Goal: Task Accomplishment & Management: Use online tool/utility

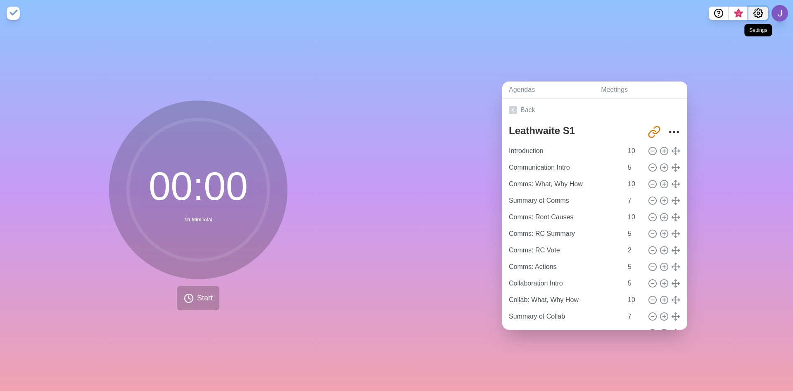
click at [760, 13] on icon "Settings" at bounding box center [759, 13] width 10 height 10
click at [748, 34] on p "Preferences" at bounding box center [732, 31] width 36 height 10
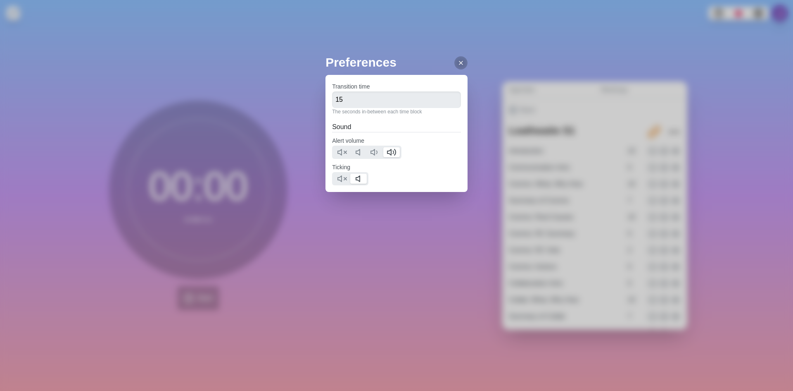
click at [340, 183] on div at bounding box center [350, 178] width 36 height 13
click at [343, 178] on icon at bounding box center [342, 179] width 10 height 10
click at [344, 155] on icon at bounding box center [342, 152] width 10 height 10
drag, startPoint x: 367, startPoint y: 96, endPoint x: 278, endPoint y: 101, distance: 89.4
click at [278, 101] on div "Preferences Transition time 15 The seconds in-between each time block Sound Ale…" at bounding box center [396, 195] width 793 height 391
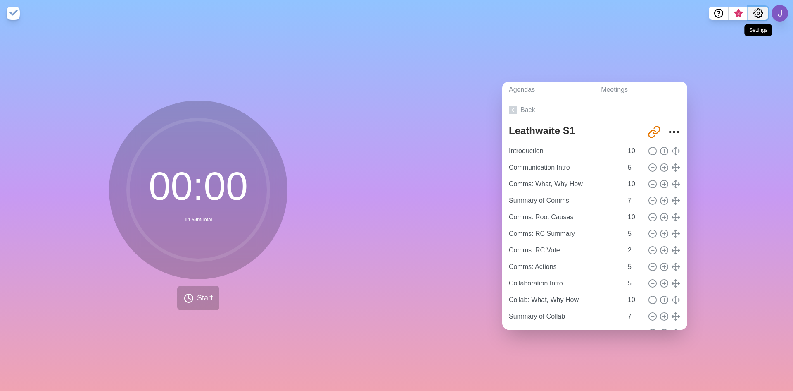
click at [762, 8] on icon "Settings" at bounding box center [759, 13] width 10 height 10
click at [750, 30] on div "Preferences" at bounding box center [732, 31] width 71 height 17
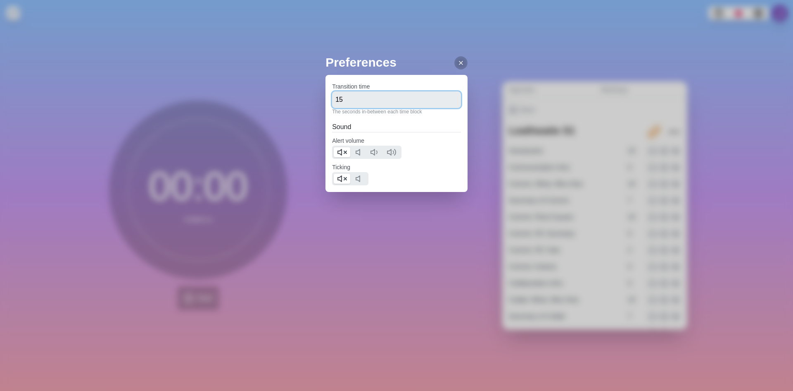
drag, startPoint x: 362, startPoint y: 94, endPoint x: 335, endPoint y: 100, distance: 27.5
click at [335, 100] on input "15" at bounding box center [396, 99] width 129 height 17
type input "0"
click at [458, 62] on icon at bounding box center [461, 63] width 7 height 7
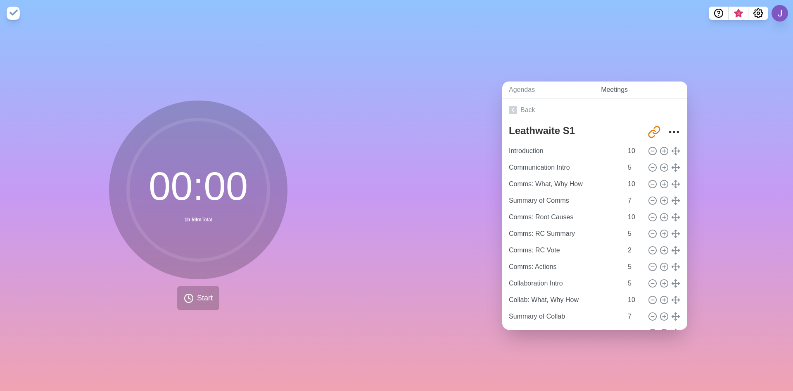
click at [633, 89] on link "Meetings" at bounding box center [641, 89] width 93 height 17
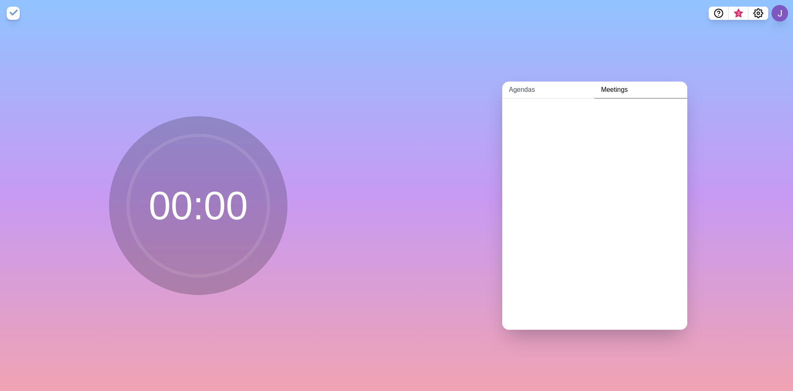
click at [516, 89] on link "Agendas" at bounding box center [548, 89] width 92 height 17
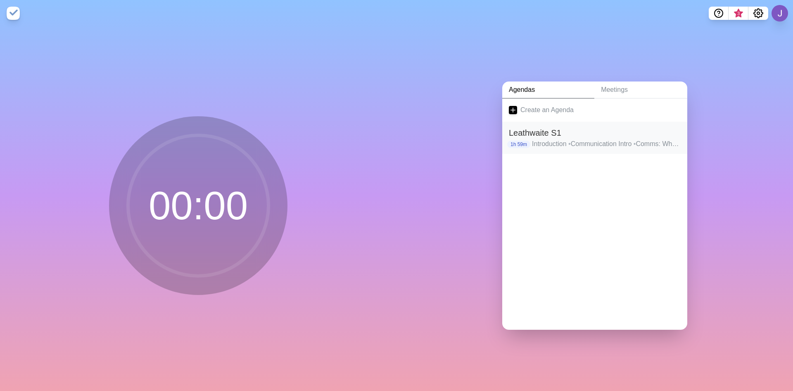
click at [561, 133] on h2 "Leathwaite S1" at bounding box center [595, 132] width 172 height 12
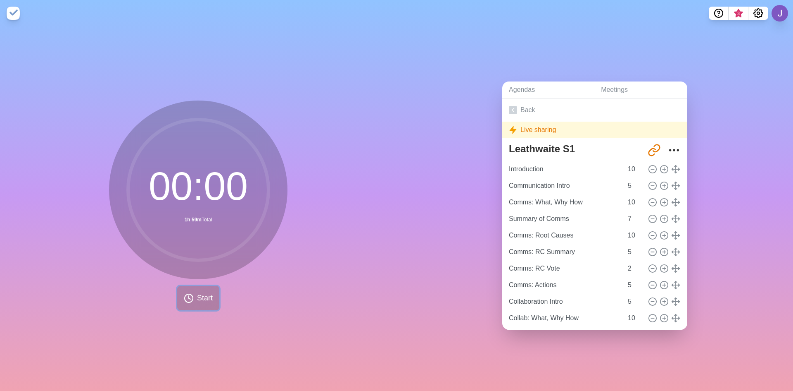
click at [198, 292] on span "Start" at bounding box center [205, 297] width 16 height 11
click at [205, 292] on span "Start" at bounding box center [205, 297] width 16 height 11
click at [526, 106] on link "Back" at bounding box center [594, 109] width 185 height 23
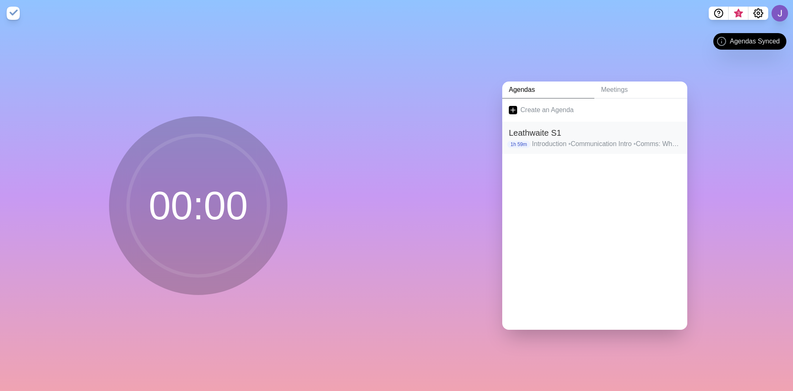
click at [578, 126] on h2 "Leathwaite S1" at bounding box center [595, 132] width 172 height 12
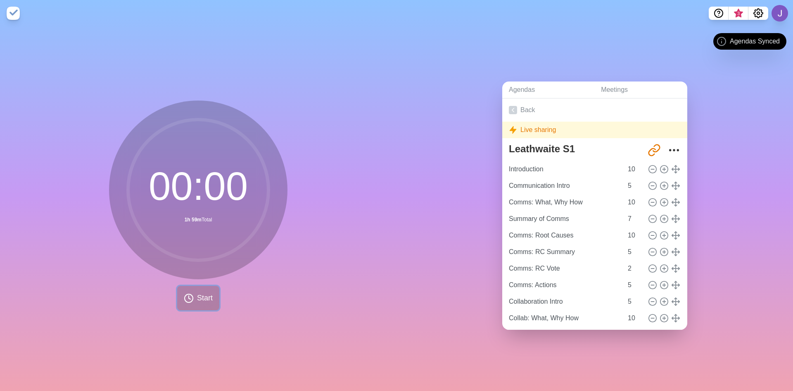
click at [179, 286] on button "Start" at bounding box center [198, 298] width 42 height 24
click at [197, 298] on span "Start" at bounding box center [205, 297] width 16 height 11
click at [537, 167] on input "Introduction" at bounding box center [564, 169] width 117 height 17
click at [198, 298] on span "Start" at bounding box center [205, 297] width 16 height 11
click at [198, 296] on span "Start" at bounding box center [205, 297] width 16 height 11
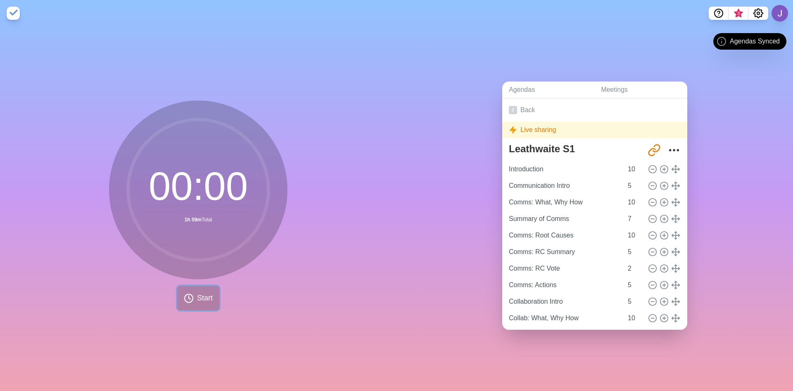
click at [198, 296] on span "Start" at bounding box center [205, 297] width 16 height 11
click at [199, 298] on span "Start" at bounding box center [205, 297] width 16 height 11
click at [200, 297] on span "Start" at bounding box center [205, 297] width 16 height 11
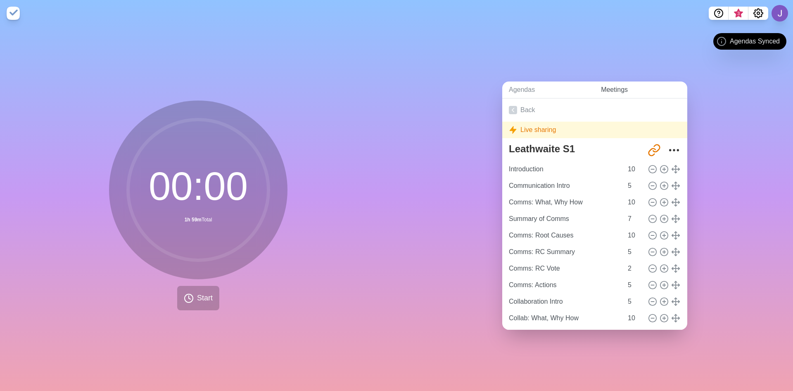
click at [598, 89] on link "Meetings" at bounding box center [641, 89] width 93 height 17
click at [520, 106] on link "Back" at bounding box center [594, 109] width 185 height 23
click at [521, 107] on link "Back" at bounding box center [594, 109] width 185 height 23
click at [511, 106] on icon at bounding box center [513, 110] width 8 height 8
click at [512, 111] on link "Back" at bounding box center [594, 109] width 185 height 23
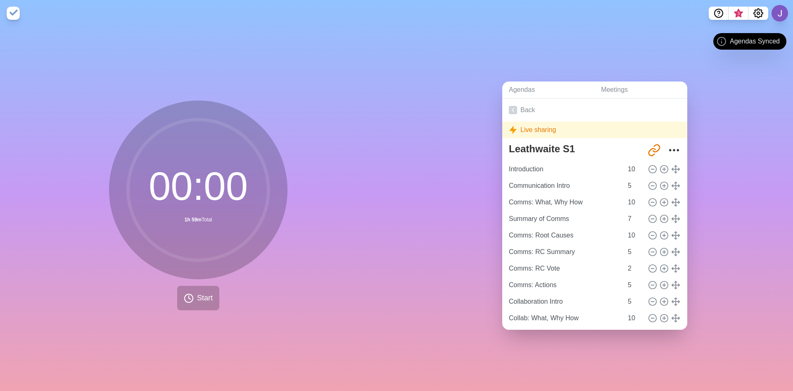
click at [520, 121] on div "Live sharing" at bounding box center [594, 129] width 185 height 17
click at [212, 304] on button "Start" at bounding box center [198, 298] width 42 height 24
click at [225, 198] on circle at bounding box center [198, 189] width 141 height 141
click at [566, 163] on input "Introduction" at bounding box center [564, 169] width 117 height 17
click at [626, 168] on input "10" at bounding box center [635, 169] width 20 height 17
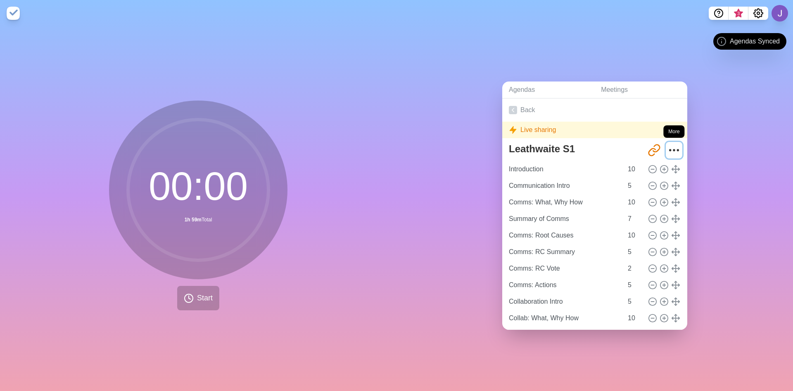
click at [670, 150] on icon "More" at bounding box center [674, 149] width 13 height 13
click at [668, 145] on icon "More" at bounding box center [674, 149] width 13 height 13
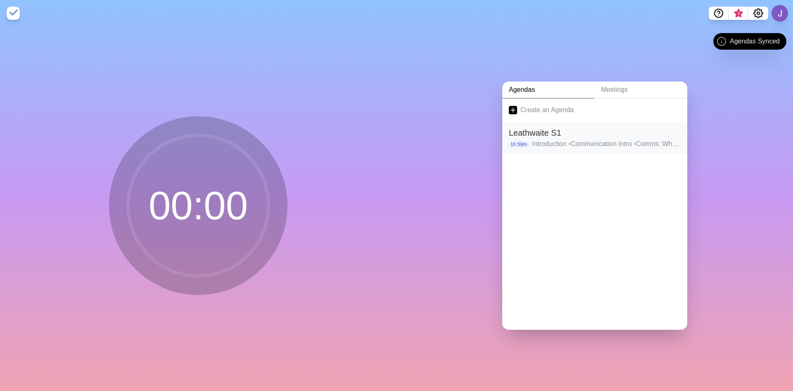
click at [577, 132] on h2 "Leathwaite S1" at bounding box center [595, 132] width 172 height 12
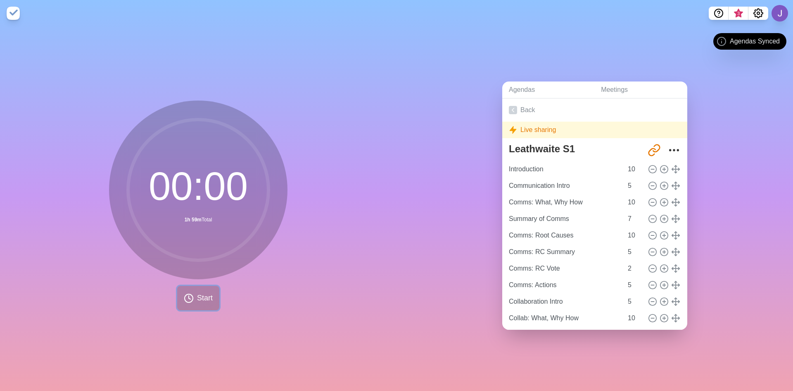
click at [193, 286] on button "Start" at bounding box center [198, 298] width 42 height 24
click at [191, 182] on circle at bounding box center [198, 189] width 141 height 141
click at [527, 106] on link "Back" at bounding box center [594, 109] width 185 height 23
click at [595, 86] on link "Meetings" at bounding box center [641, 89] width 93 height 17
click at [540, 88] on link "Agendas" at bounding box center [548, 89] width 92 height 17
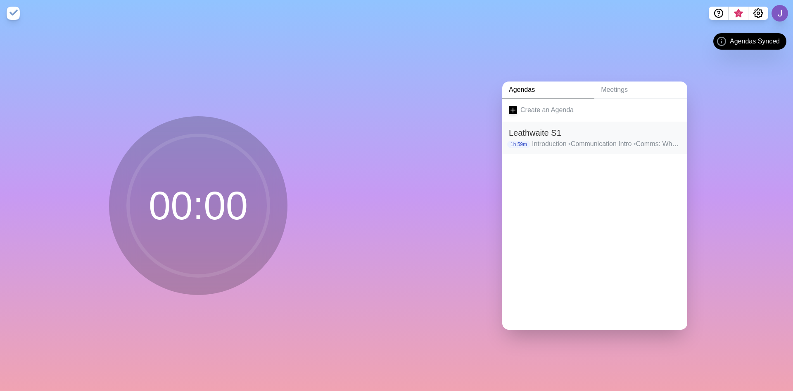
click at [541, 134] on h2 "Leathwaite S1" at bounding box center [595, 132] width 172 height 12
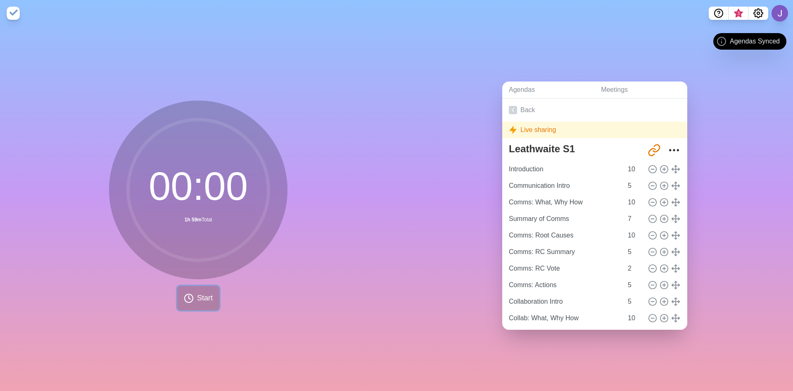
click at [204, 292] on span "Start" at bounding box center [205, 297] width 16 height 11
click at [178, 296] on button "Start" at bounding box center [198, 298] width 42 height 24
click at [183, 183] on circle at bounding box center [198, 189] width 141 height 141
click at [21, 10] on nav "3" at bounding box center [396, 13] width 793 height 26
click at [17, 11] on img at bounding box center [13, 13] width 13 height 13
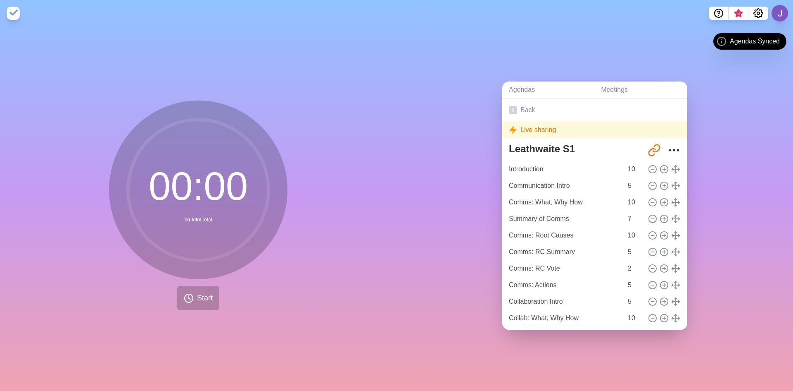
click at [744, 38] on span "Agendas Synced" at bounding box center [755, 41] width 50 height 10
click at [779, 14] on button at bounding box center [780, 13] width 17 height 17
click at [762, 16] on icon "Settings" at bounding box center [759, 13] width 10 height 10
click at [754, 13] on icon "Settings" at bounding box center [759, 13] width 10 height 10
click at [210, 310] on div "00 : 00 1h 59m Total Start" at bounding box center [198, 208] width 397 height 364
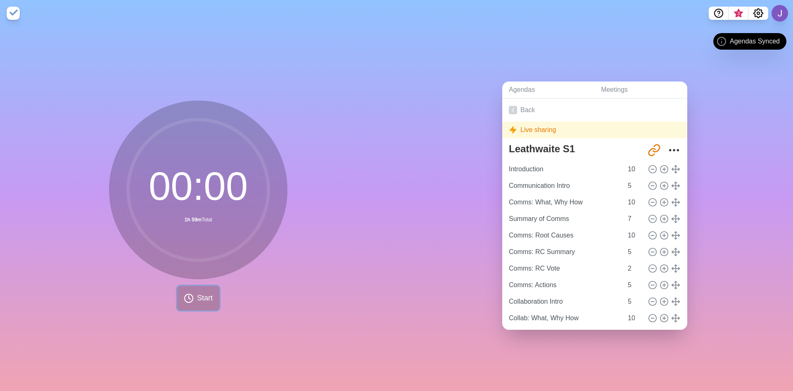
click at [200, 298] on span "Start" at bounding box center [205, 297] width 16 height 11
click at [576, 188] on input "Communication Intro" at bounding box center [564, 185] width 117 height 17
click at [188, 298] on icon at bounding box center [189, 298] width 10 height 10
drag, startPoint x: 191, startPoint y: 183, endPoint x: 220, endPoint y: 195, distance: 30.6
click at [192, 183] on circle at bounding box center [198, 189] width 141 height 141
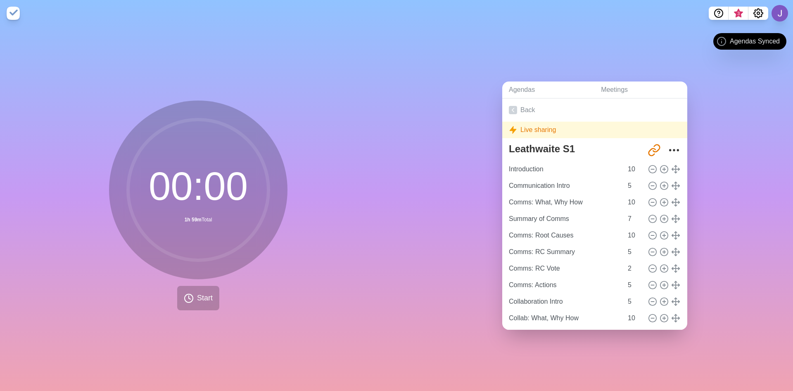
click at [226, 195] on circle at bounding box center [198, 189] width 141 height 141
click at [212, 292] on button "Start" at bounding box center [198, 298] width 42 height 24
click at [206, 293] on span "Start" at bounding box center [205, 297] width 16 height 11
click at [765, 12] on button "Settings" at bounding box center [759, 13] width 20 height 13
click at [760, 13] on circle "Settings" at bounding box center [758, 13] width 2 height 2
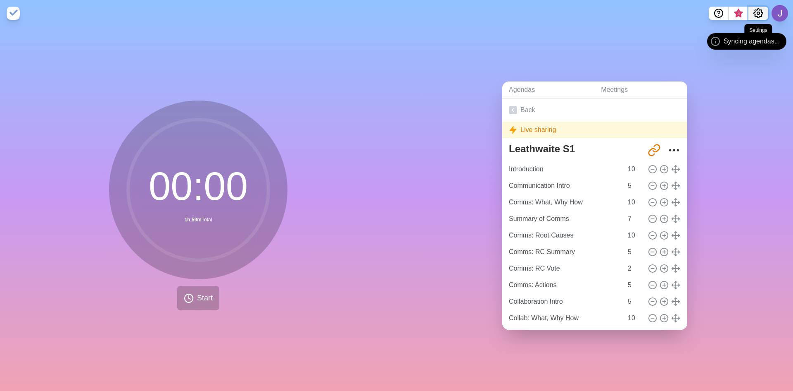
click at [762, 15] on icon "Settings" at bounding box center [758, 13] width 9 height 9
click at [779, 11] on button at bounding box center [780, 13] width 17 height 17
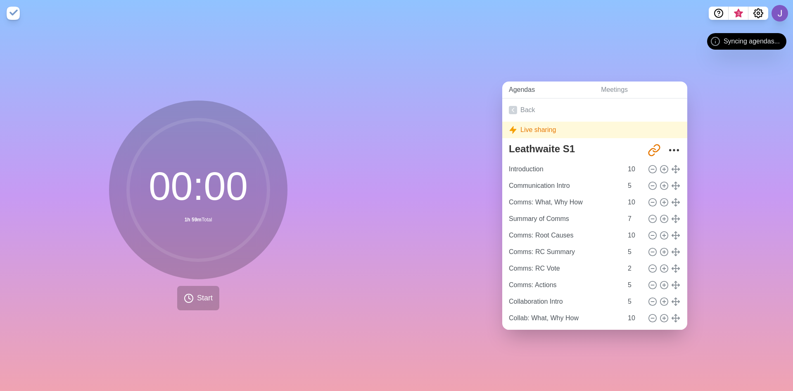
click at [549, 87] on link "Agendas" at bounding box center [548, 89] width 92 height 17
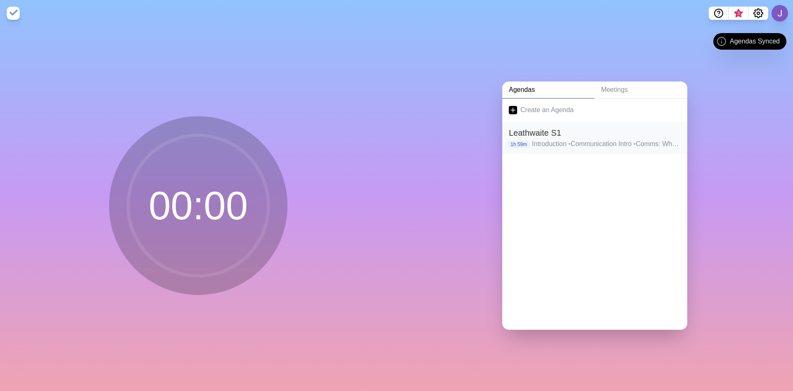
click at [542, 130] on h2 "Leathwaite S1" at bounding box center [595, 132] width 172 height 12
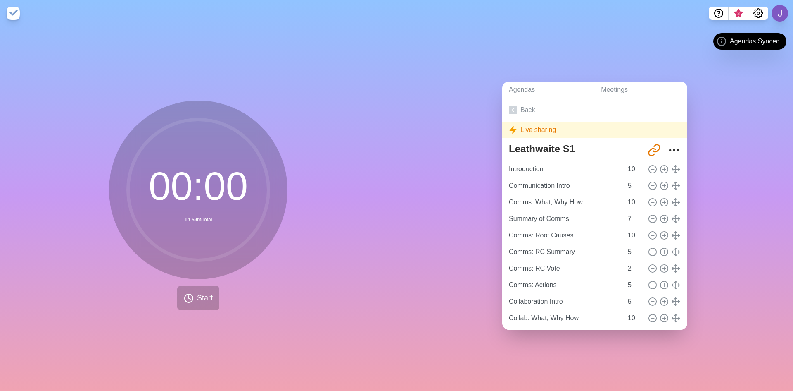
click at [528, 123] on div "Live sharing" at bounding box center [594, 129] width 185 height 17
click at [197, 292] on span "Start" at bounding box center [205, 297] width 16 height 11
click at [671, 147] on icon "More" at bounding box center [674, 149] width 13 height 13
click at [648, 149] on icon "Share link" at bounding box center [654, 149] width 13 height 13
click at [670, 143] on icon "More" at bounding box center [674, 149] width 13 height 13
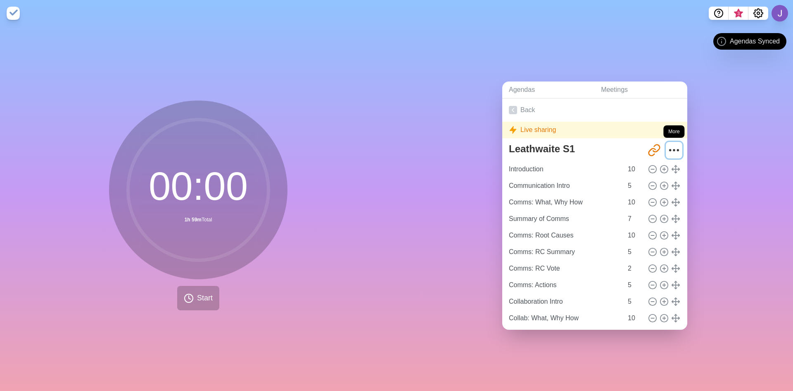
click at [669, 144] on icon "More" at bounding box center [674, 149] width 13 height 13
drag, startPoint x: 672, startPoint y: 141, endPoint x: 724, endPoint y: 71, distance: 87.2
click at [707, 117] on div "Agendas Meetings Back Live sharing Leathwaite S1 http://timeblocks.co/-OaKAVcp7…" at bounding box center [595, 208] width 397 height 364
click at [757, 16] on icon "Settings" at bounding box center [759, 13] width 10 height 10
drag, startPoint x: 279, startPoint y: 255, endPoint x: 241, endPoint y: 281, distance: 45.7
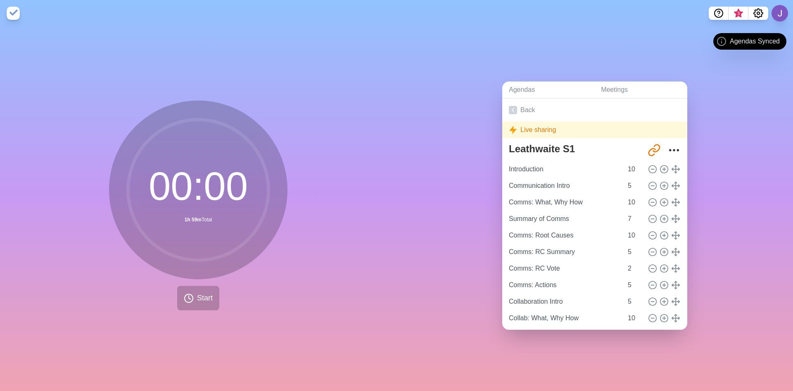
click at [279, 255] on div "00 : 00 1h 59m Total" at bounding box center [198, 189] width 179 height 179
click at [204, 287] on button "Start" at bounding box center [198, 298] width 42 height 24
click at [193, 193] on circle at bounding box center [198, 189] width 141 height 141
click at [531, 104] on link "Back" at bounding box center [594, 109] width 185 height 23
click at [556, 84] on link "Agendas" at bounding box center [548, 89] width 92 height 17
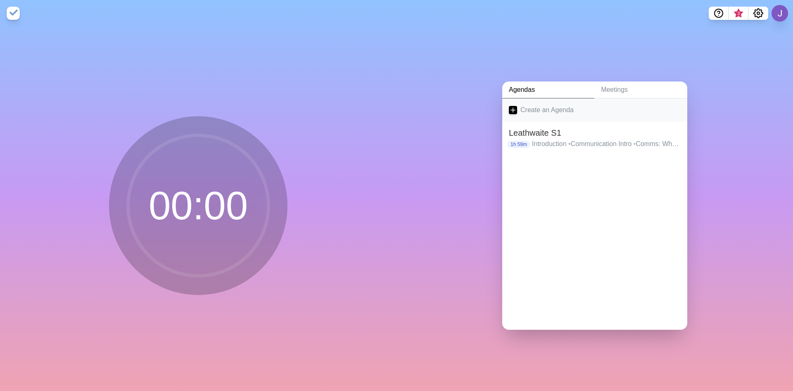
click at [553, 107] on link "Create an Agenda" at bounding box center [594, 109] width 185 height 23
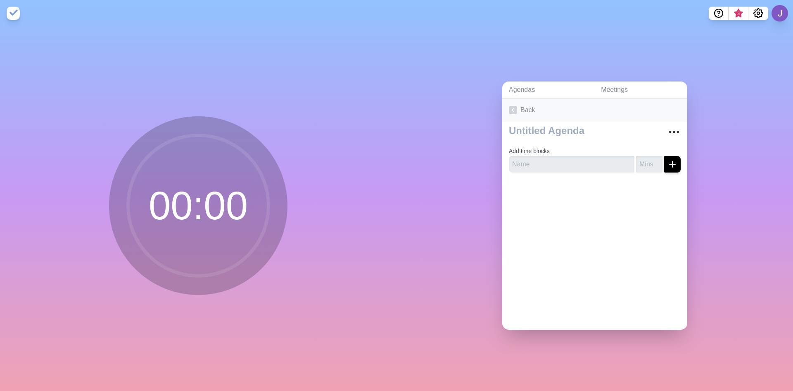
click at [521, 106] on link "Back" at bounding box center [594, 109] width 185 height 23
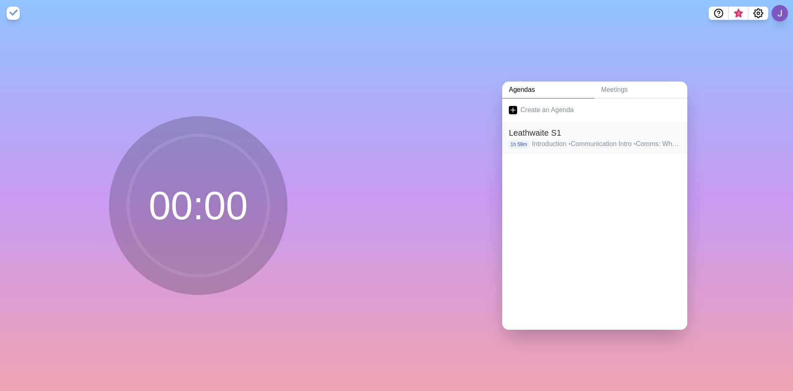
click at [557, 132] on h2 "Leathwaite S1" at bounding box center [595, 132] width 172 height 12
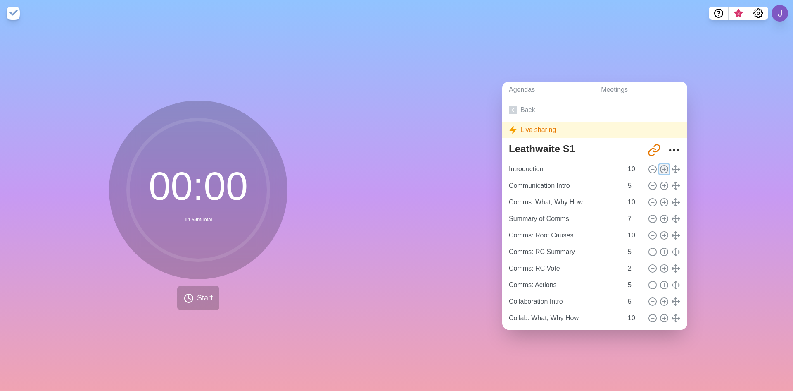
click at [660, 167] on icon at bounding box center [664, 168] width 9 height 9
click at [661, 168] on circle at bounding box center [664, 168] width 7 height 7
click at [625, 164] on input "10" at bounding box center [635, 169] width 20 height 17
click at [632, 162] on input "11" at bounding box center [635, 169] width 20 height 17
click at [625, 162] on input "11" at bounding box center [635, 169] width 20 height 17
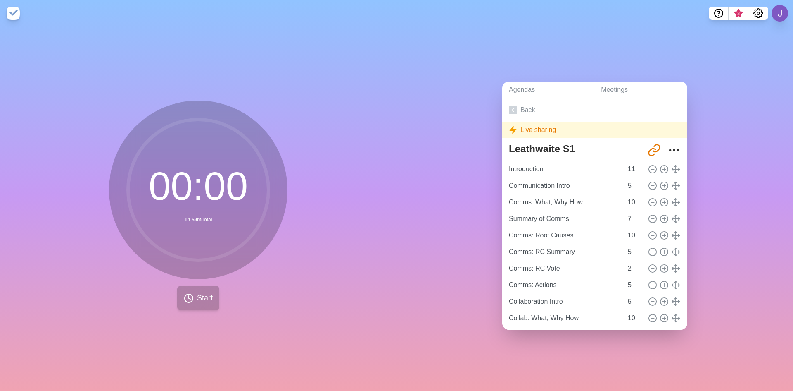
drag, startPoint x: 155, startPoint y: 308, endPoint x: 206, endPoint y: 298, distance: 51.9
click at [156, 308] on div "00 : 00 1h 59m Total Start" at bounding box center [198, 208] width 397 height 364
click at [222, 294] on div "00 : 00 1h 59m Total Start" at bounding box center [198, 205] width 179 height 210
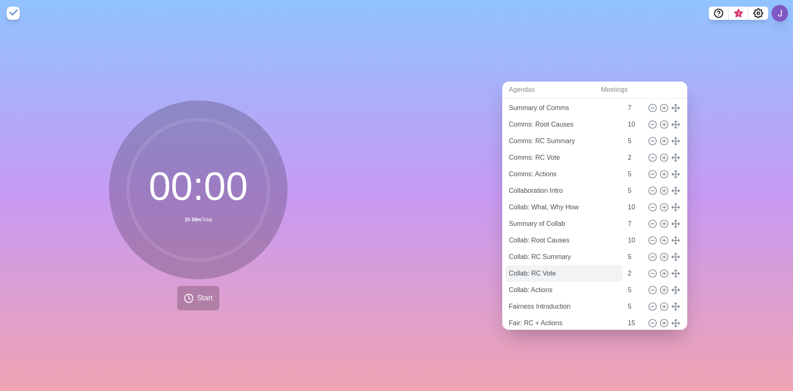
scroll to position [155, 0]
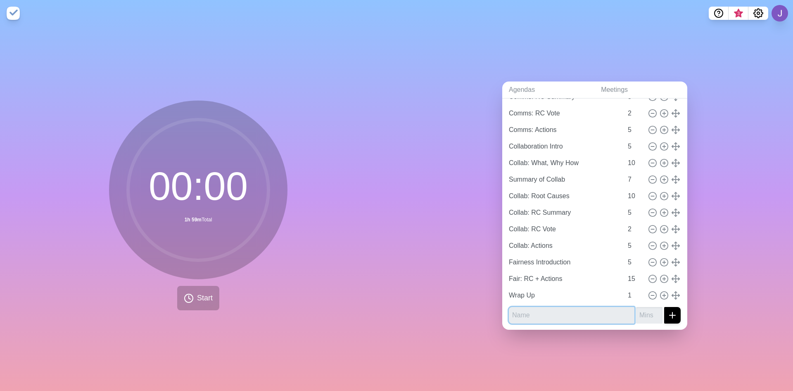
click at [581, 314] on input "text" at bounding box center [572, 315] width 126 height 17
click at [664, 307] on button "submit" at bounding box center [672, 315] width 17 height 17
click at [648, 291] on icon at bounding box center [652, 295] width 9 height 9
click at [197, 296] on span "Start" at bounding box center [205, 297] width 16 height 11
drag, startPoint x: 195, startPoint y: 296, endPoint x: 331, endPoint y: 310, distance: 136.7
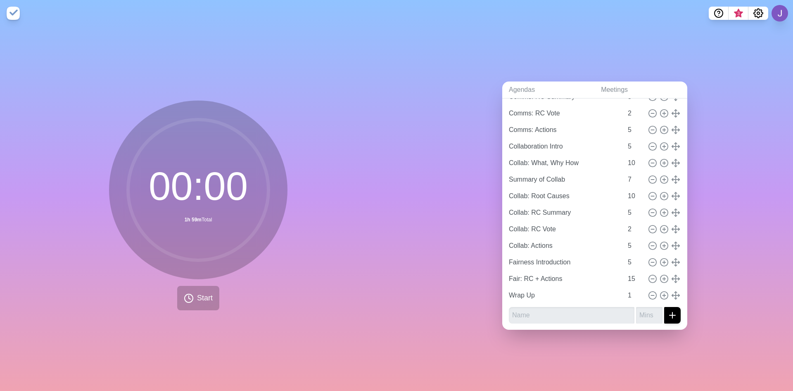
click at [330, 308] on div "00 : 00 1h 59m Total Start" at bounding box center [198, 208] width 397 height 364
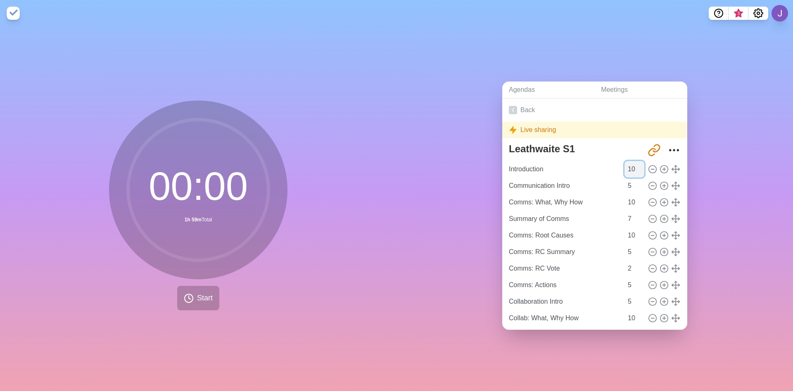
type input "10"
click at [632, 168] on input "10" at bounding box center [635, 169] width 20 height 17
click at [668, 144] on icon "More" at bounding box center [674, 149] width 13 height 13
click at [510, 98] on link "Back" at bounding box center [594, 109] width 185 height 23
click at [533, 86] on link "Agendas" at bounding box center [548, 89] width 92 height 17
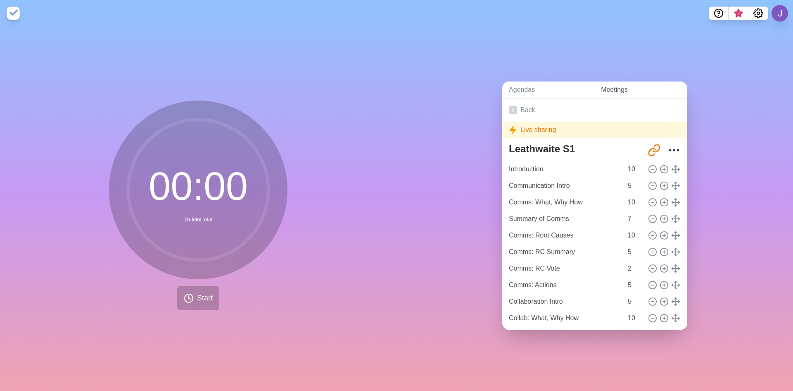
click at [619, 87] on link "Meetings" at bounding box center [641, 89] width 93 height 17
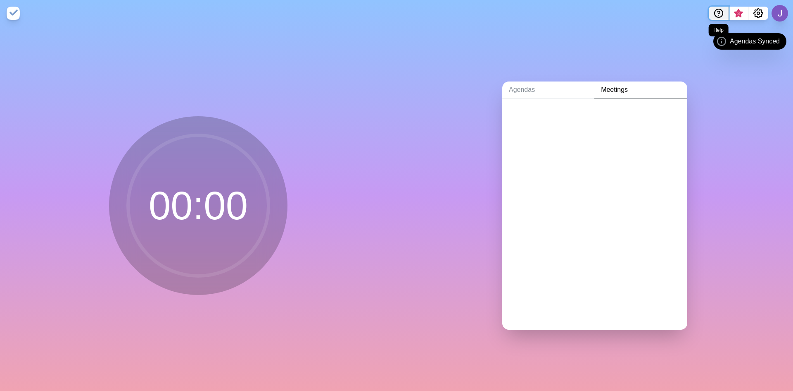
click at [719, 10] on icon "Help" at bounding box center [719, 13] width 10 height 10
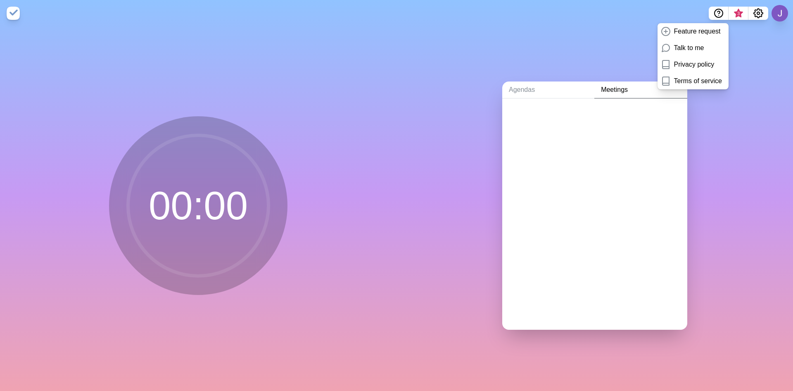
click at [519, 39] on div "Agendas Meetings" at bounding box center [595, 208] width 397 height 364
click at [526, 88] on link "Agendas" at bounding box center [548, 89] width 92 height 17
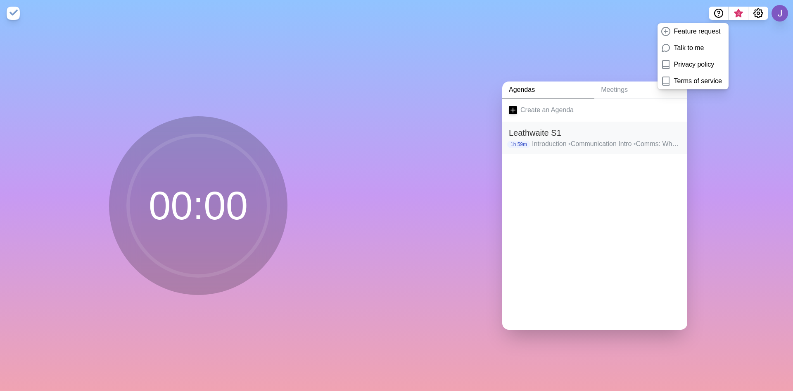
click at [555, 135] on h2 "Leathwaite S1" at bounding box center [595, 132] width 172 height 12
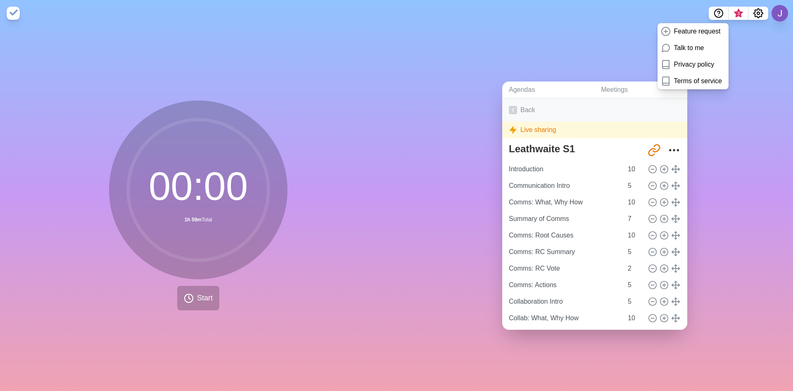
click at [516, 105] on link "Back" at bounding box center [594, 109] width 185 height 23
click at [511, 109] on icon at bounding box center [513, 110] width 8 height 8
click at [523, 88] on link "Agendas" at bounding box center [548, 89] width 92 height 17
click at [517, 110] on link "Back" at bounding box center [594, 109] width 185 height 23
click at [513, 106] on icon at bounding box center [513, 110] width 8 height 8
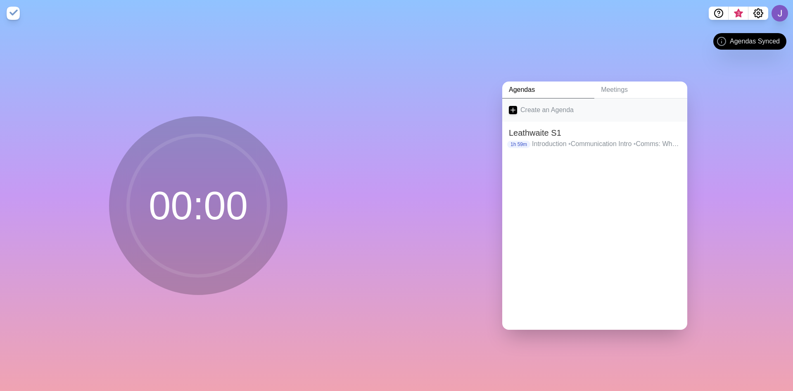
drag, startPoint x: 665, startPoint y: 137, endPoint x: 670, endPoint y: 118, distance: 20.2
click at [670, 118] on link "Create an Agenda" at bounding box center [594, 109] width 185 height 23
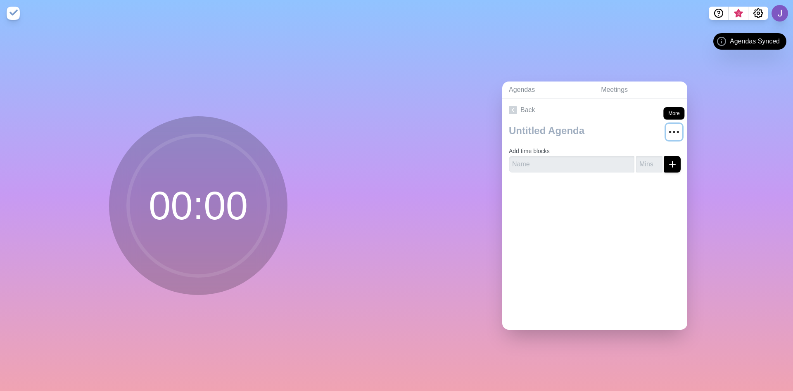
click at [671, 131] on icon "More" at bounding box center [674, 131] width 13 height 13
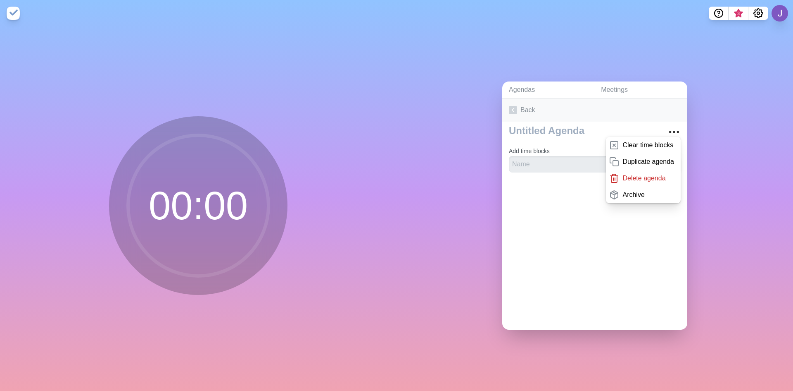
click at [535, 104] on link "Back" at bounding box center [594, 109] width 185 height 23
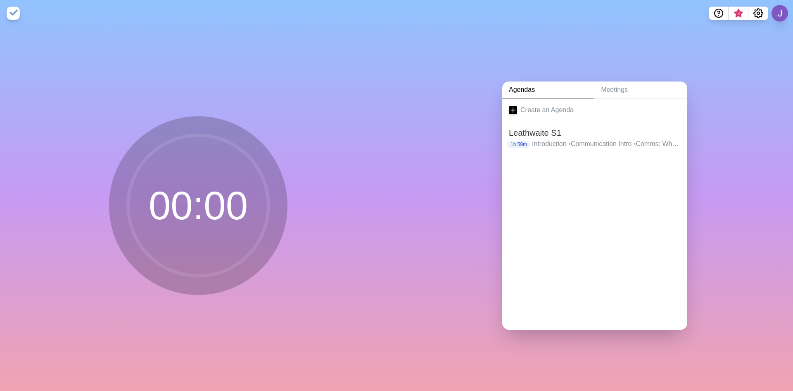
click at [551, 83] on link "Agendas" at bounding box center [548, 89] width 92 height 17
click at [595, 139] on p "Introduction • Communication Intro • Comms: What, Why How • Summary of Comms • …" at bounding box center [606, 144] width 149 height 10
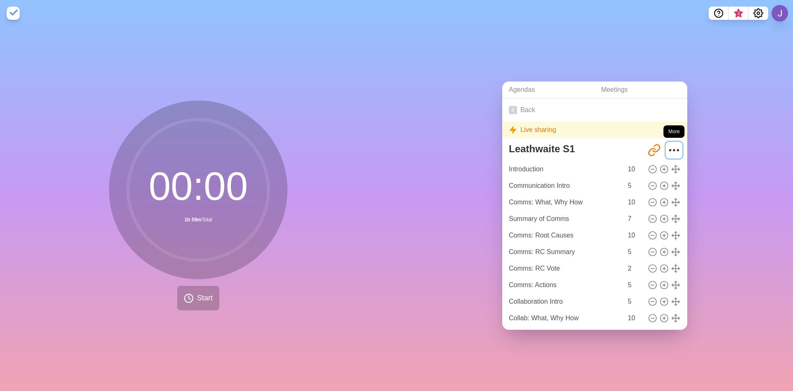
click at [668, 143] on icon "More" at bounding box center [674, 149] width 13 height 13
click at [668, 150] on icon "More" at bounding box center [674, 149] width 13 height 13
click at [668, 147] on icon "More" at bounding box center [674, 149] width 13 height 13
click at [651, 147] on icon "Share link" at bounding box center [654, 149] width 13 height 13
click at [192, 301] on button "Start" at bounding box center [198, 298] width 42 height 24
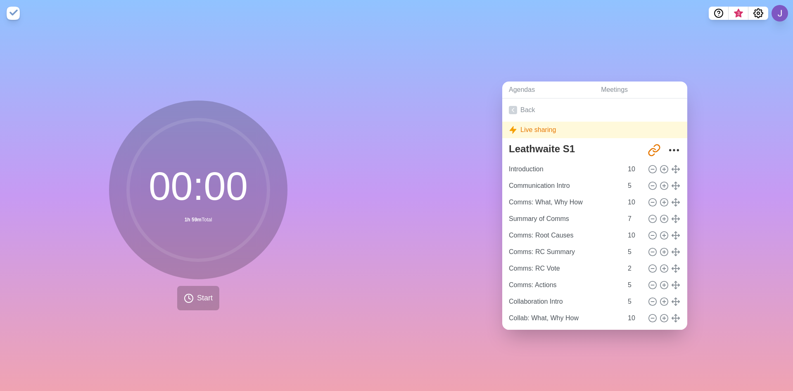
click at [207, 184] on circle at bounding box center [198, 189] width 141 height 141
click at [757, 9] on icon "Settings" at bounding box center [759, 13] width 10 height 10
drag, startPoint x: 751, startPoint y: 0, endPoint x: 603, endPoint y: 65, distance: 161.5
click at [606, 63] on div "Agendas Meetings Back Live sharing Leathwaite S1 http://timeblocks.co/-OaKAVcp7…" at bounding box center [595, 208] width 397 height 364
click at [534, 124] on div "Live sharing" at bounding box center [594, 129] width 185 height 17
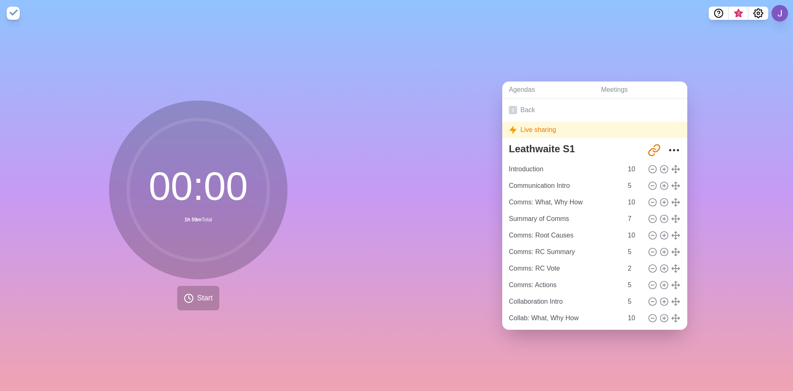
click at [505, 126] on div "Live sharing" at bounding box center [594, 129] width 185 height 17
click at [652, 146] on icon "Share link" at bounding box center [654, 149] width 13 height 13
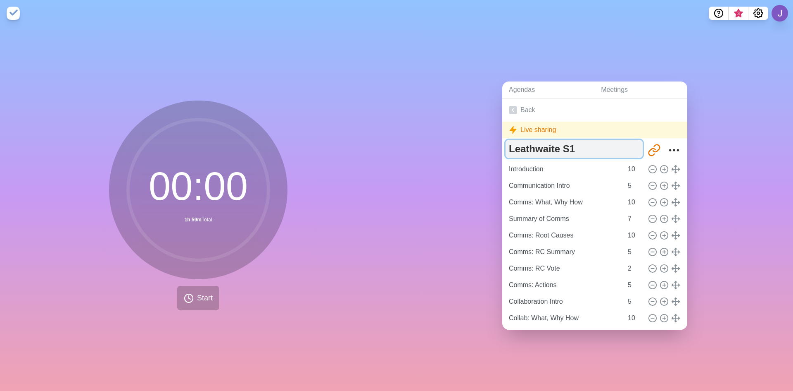
click at [552, 153] on textarea "Leathwaite S1" at bounding box center [574, 149] width 137 height 18
click at [567, 150] on textarea "Leathwaite S1" at bounding box center [574, 149] width 137 height 18
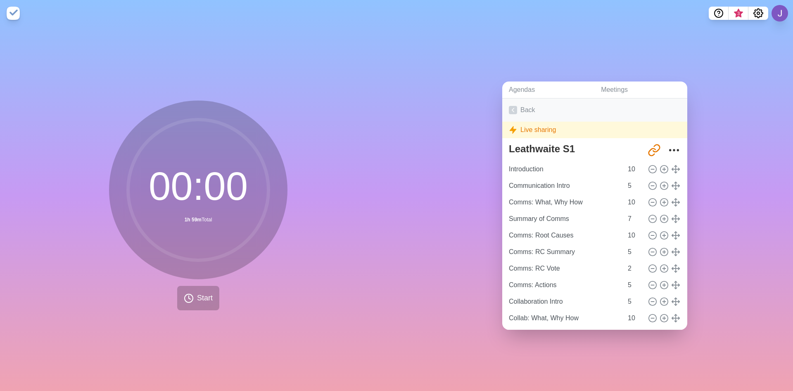
click at [525, 103] on link "Back" at bounding box center [594, 109] width 185 height 23
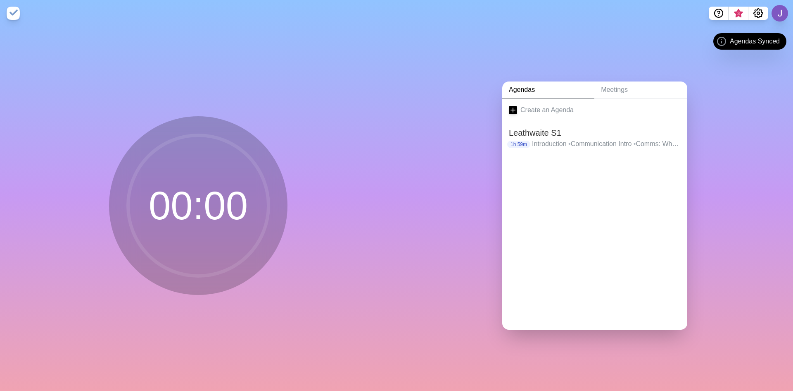
click at [13, 12] on img at bounding box center [13, 13] width 13 height 13
click at [563, 131] on h2 "Leathwaite S1" at bounding box center [595, 132] width 172 height 12
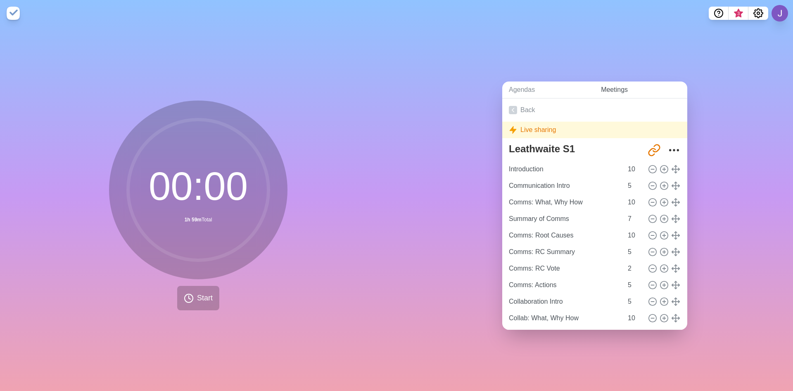
click at [624, 88] on link "Meetings" at bounding box center [641, 89] width 93 height 17
click at [531, 88] on link "Agendas" at bounding box center [548, 89] width 92 height 17
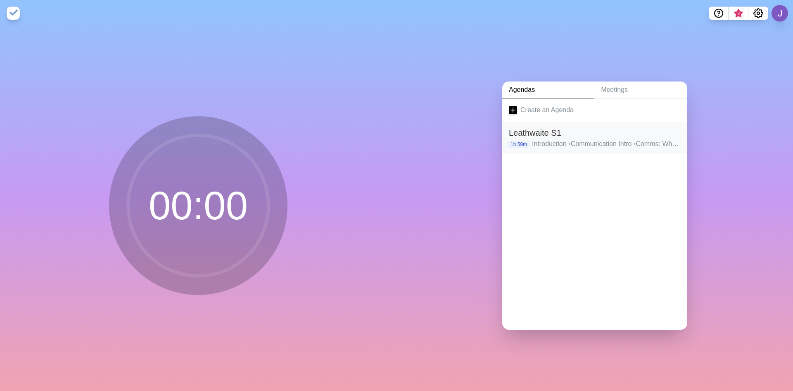
click at [619, 133] on h2 "Leathwaite S1" at bounding box center [595, 132] width 172 height 12
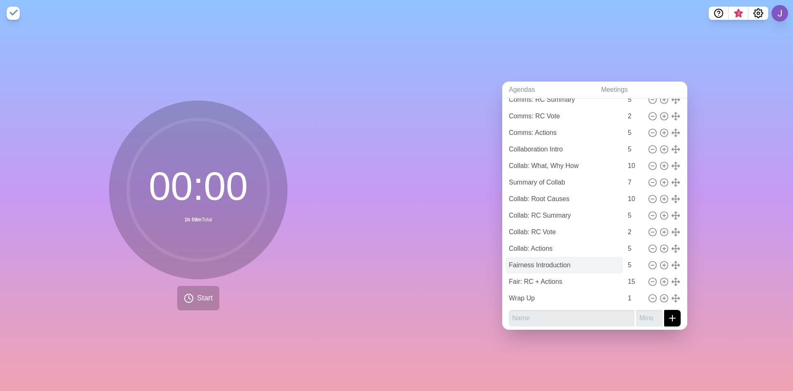
scroll to position [155, 0]
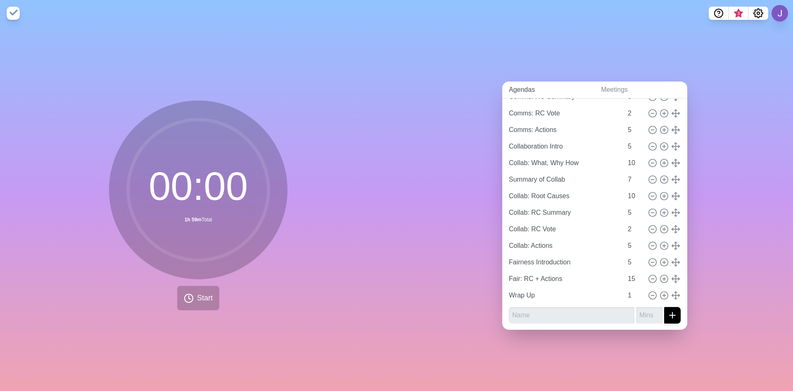
click at [532, 90] on link "Agendas" at bounding box center [548, 89] width 92 height 17
click at [517, 87] on link "Agendas" at bounding box center [548, 89] width 92 height 17
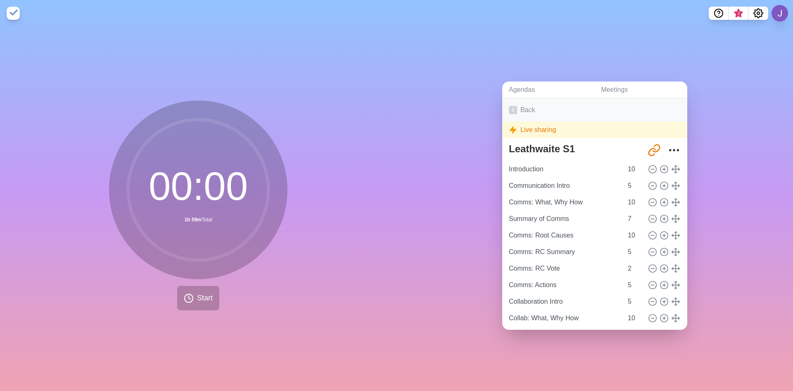
click at [522, 109] on link "Back" at bounding box center [594, 109] width 185 height 23
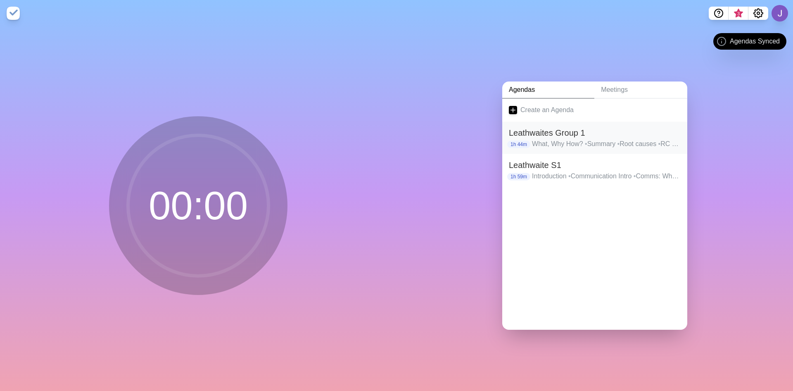
click at [572, 133] on h2 "Leathwaites Group 1" at bounding box center [595, 132] width 172 height 12
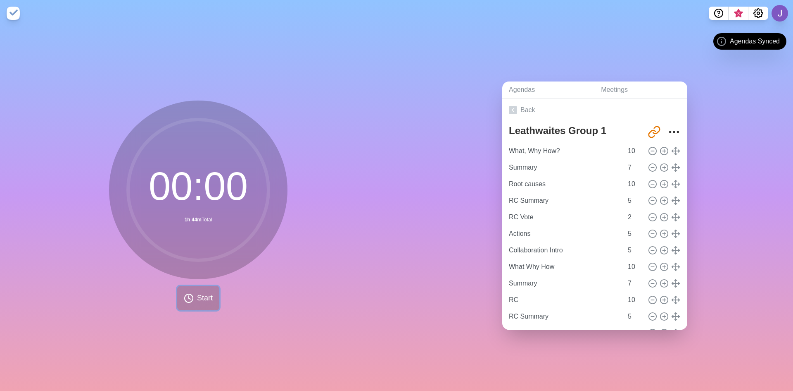
click at [200, 288] on button "Start" at bounding box center [198, 298] width 42 height 24
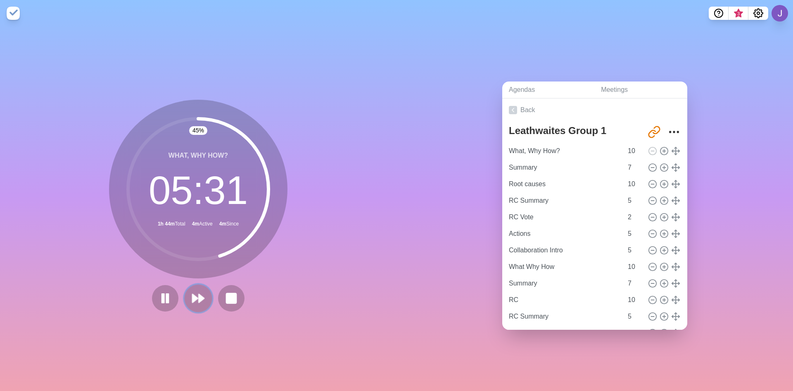
click at [200, 292] on icon at bounding box center [198, 298] width 14 height 14
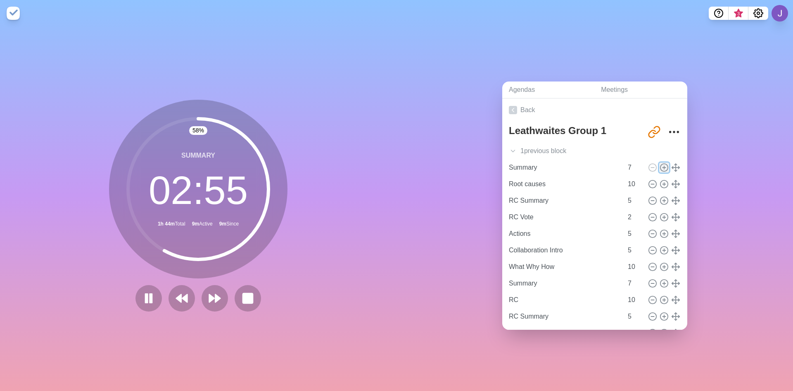
click at [660, 166] on icon at bounding box center [664, 167] width 9 height 9
type input "Summary"
type input "7"
type input "Root causes"
type input "10"
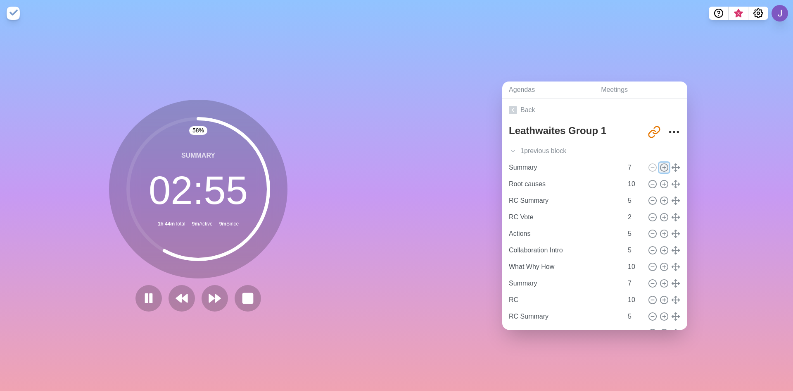
type input "RC Summary"
type input "5"
type input "RC Vote"
type input "2"
type input "Actions"
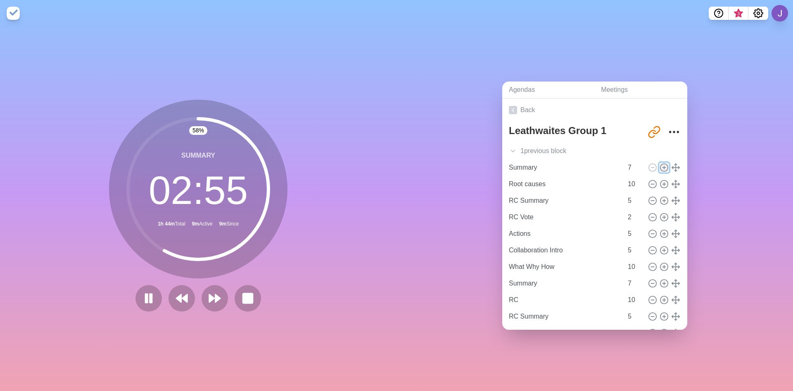
type input "Collaboration Intro"
type input "5"
type input "What Why How"
type input "10"
type input "Summary"
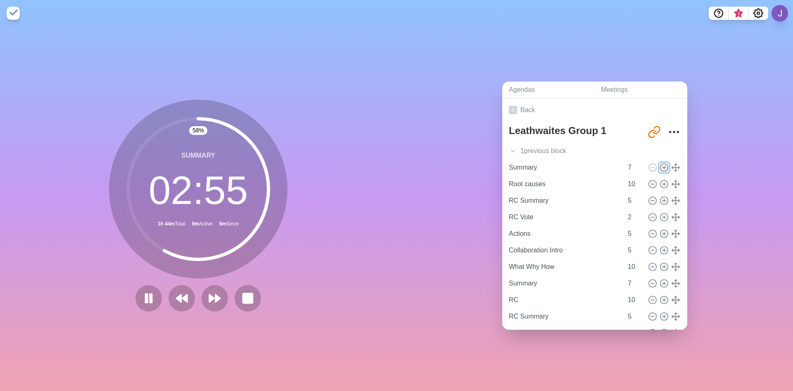
type input "7"
type input "RC"
type input "10"
type input "RC Summary"
type input "5"
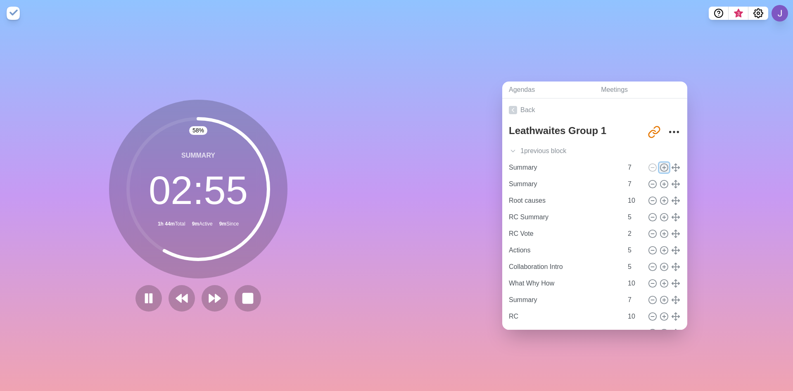
type input "RC Vote"
type input "2"
type input "Actions"
type input "Fairness Intro"
type input "5"
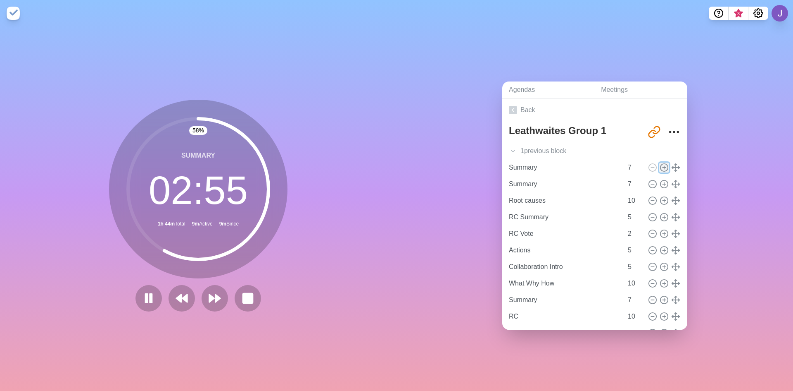
type input "Fairness RC + Actions"
type input "15"
click at [648, 179] on icon at bounding box center [652, 183] width 9 height 9
type input "Root causes"
type input "10"
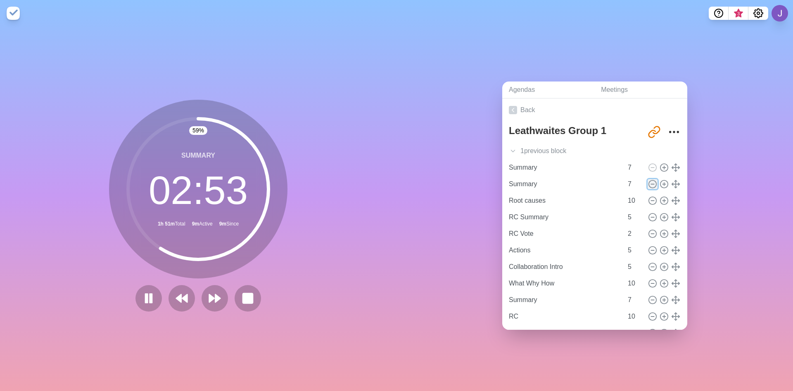
type input "RC Summary"
type input "5"
type input "RC Vote"
type input "2"
type input "Actions"
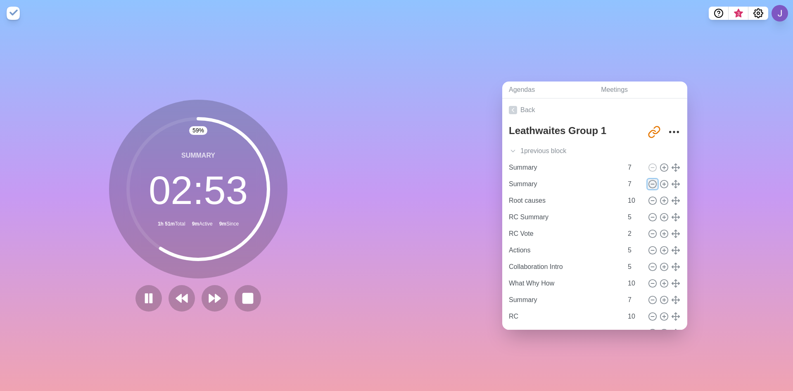
type input "5"
type input "Collaboration Intro"
type input "What Why How"
type input "10"
type input "Summary"
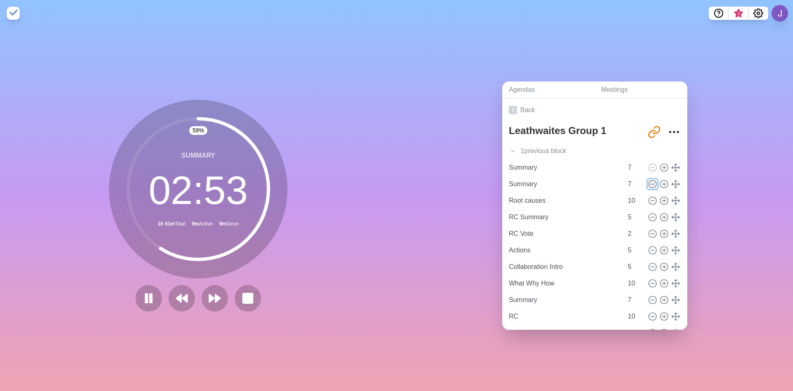
type input "7"
type input "RC"
type input "10"
type input "RC Summary"
type input "5"
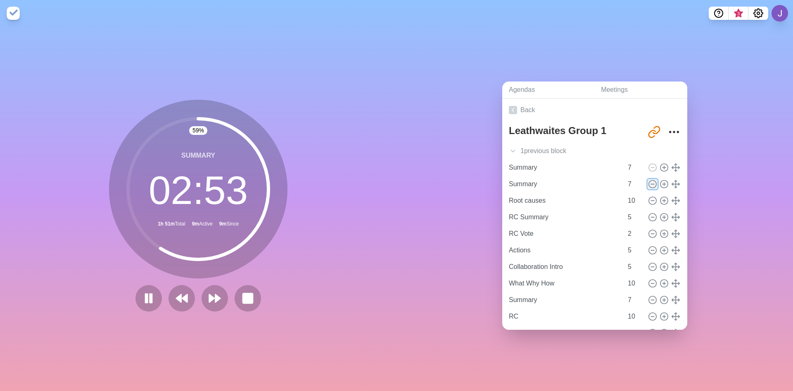
type input "RC Vote"
type input "2"
type input "Actions"
type input "5"
type input "Fairness Intro"
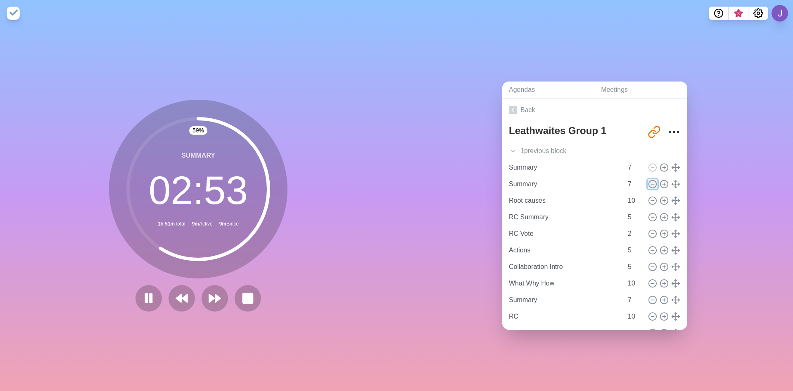
type input "Fairness RC + Actions"
type input "15"
type input "Wrap Up"
type input "1"
click at [142, 295] on icon at bounding box center [149, 298] width 14 height 14
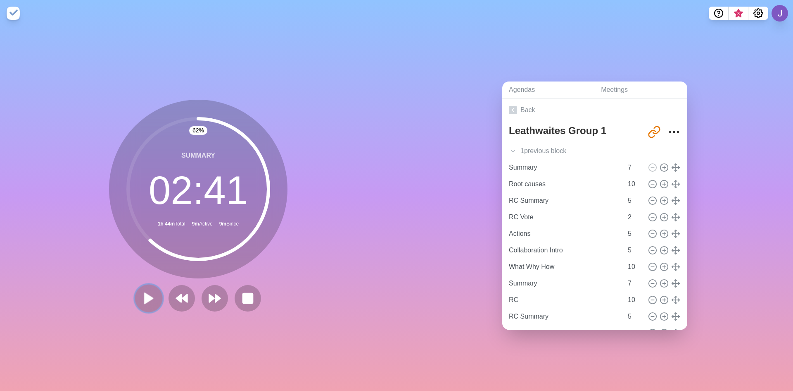
click at [142, 297] on icon at bounding box center [149, 298] width 14 height 14
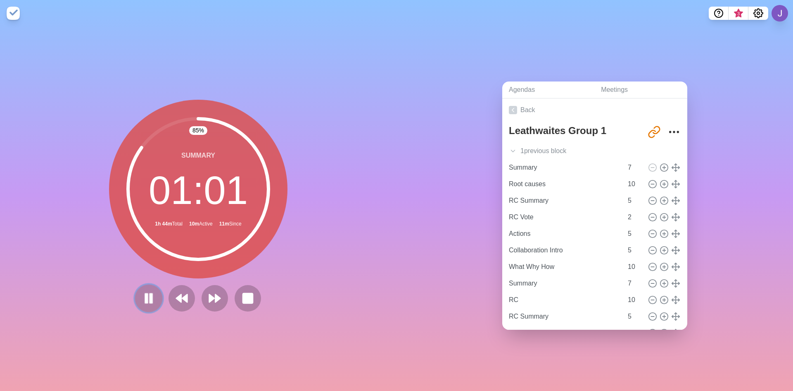
click at [142, 292] on icon at bounding box center [149, 298] width 14 height 14
click at [147, 291] on icon at bounding box center [149, 298] width 14 height 14
click at [147, 300] on icon at bounding box center [149, 298] width 14 height 14
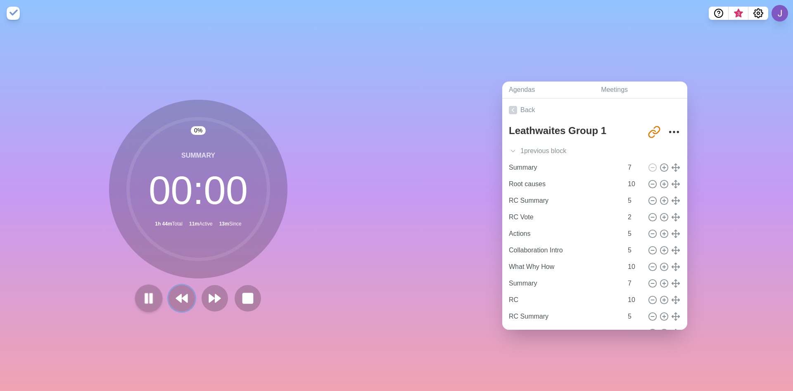
click at [169, 298] on button at bounding box center [182, 298] width 26 height 26
click at [150, 293] on rect at bounding box center [151, 297] width 2 height 9
click at [216, 291] on icon at bounding box center [215, 298] width 14 height 14
click at [144, 287] on button at bounding box center [149, 298] width 28 height 28
click at [155, 299] on button at bounding box center [149, 298] width 28 height 28
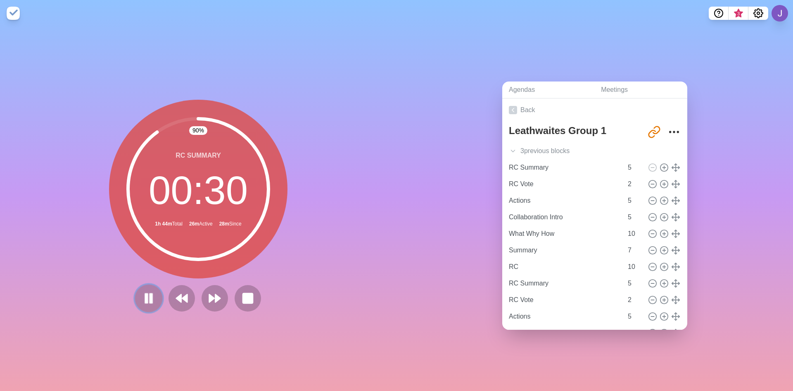
click at [145, 294] on rect at bounding box center [146, 297] width 2 height 9
click at [209, 295] on polygon at bounding box center [211, 298] width 5 height 8
click at [157, 293] on button at bounding box center [149, 298] width 28 height 28
click at [152, 305] on button at bounding box center [149, 298] width 26 height 26
click at [152, 296] on icon at bounding box center [149, 298] width 14 height 14
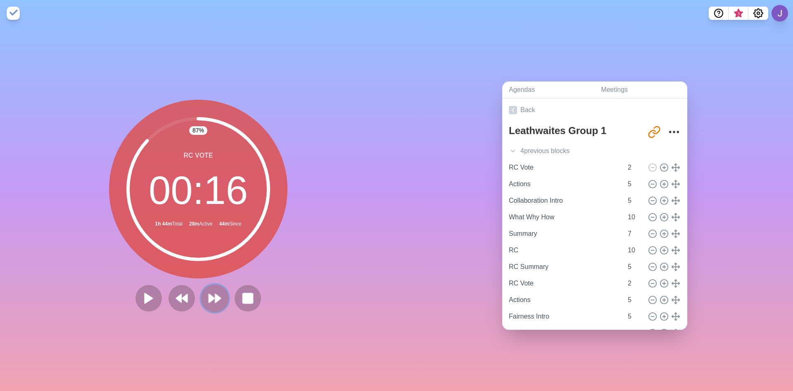
click at [216, 296] on polygon at bounding box center [217, 298] width 5 height 8
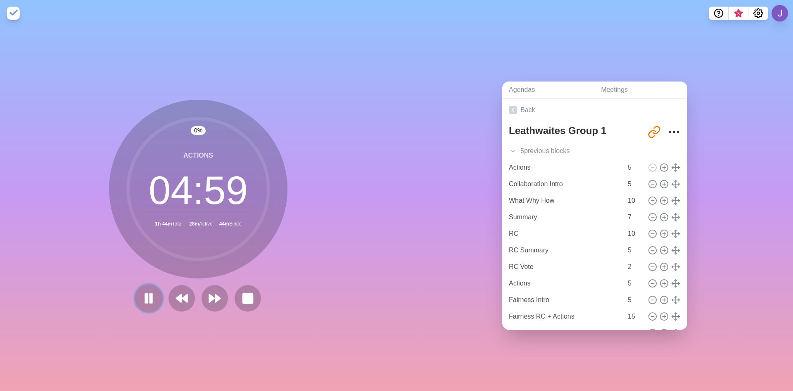
click at [150, 292] on icon at bounding box center [149, 298] width 14 height 14
click at [143, 284] on button at bounding box center [149, 298] width 28 height 28
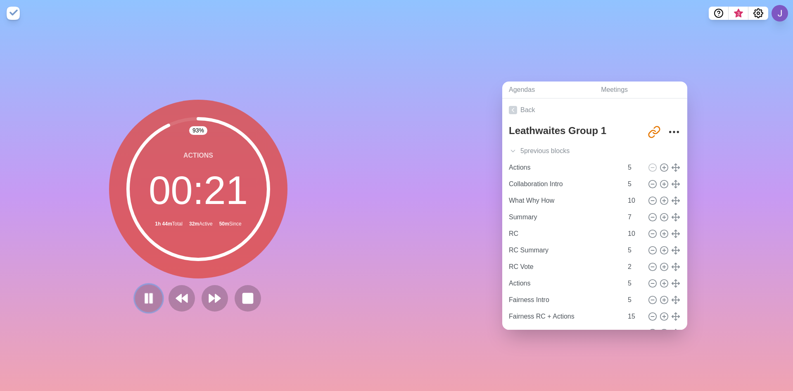
click at [150, 299] on icon at bounding box center [149, 298] width 14 height 14
click at [218, 298] on icon at bounding box center [215, 298] width 14 height 14
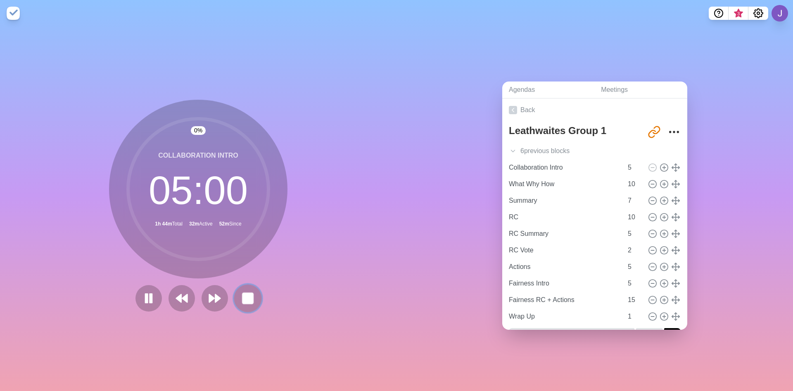
click at [243, 298] on rect at bounding box center [248, 298] width 10 height 10
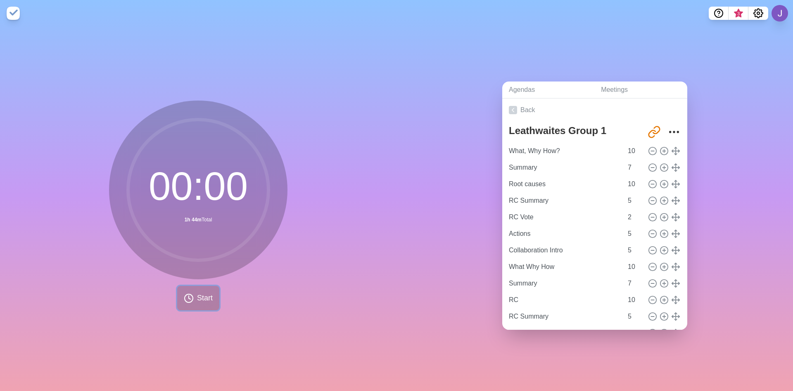
click at [206, 286] on button "Start" at bounding box center [198, 298] width 42 height 24
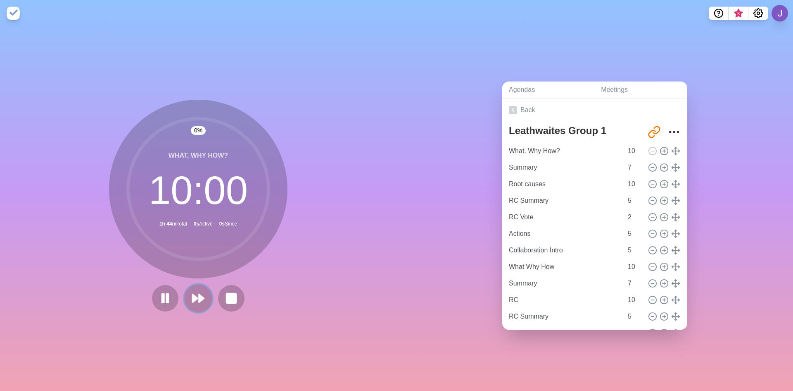
click at [201, 295] on polygon at bounding box center [201, 298] width 5 height 8
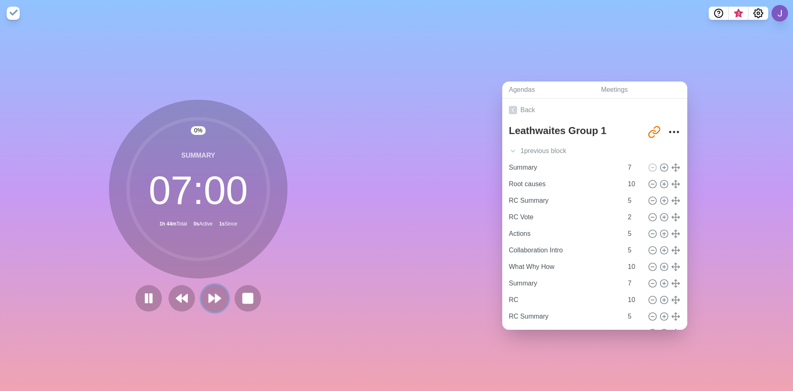
click at [209, 296] on polygon at bounding box center [211, 298] width 5 height 8
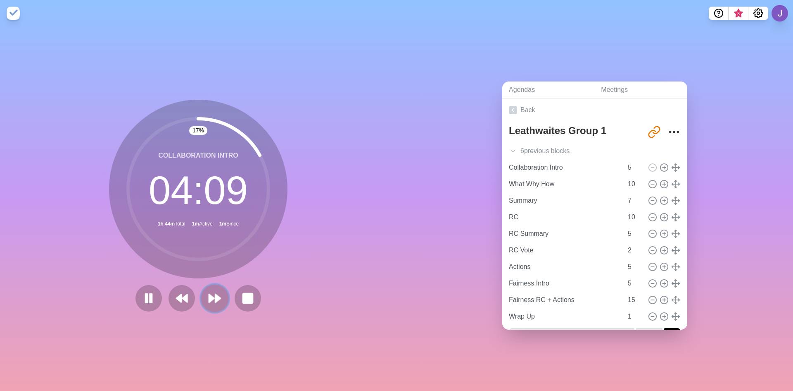
click at [218, 295] on polygon at bounding box center [217, 298] width 5 height 8
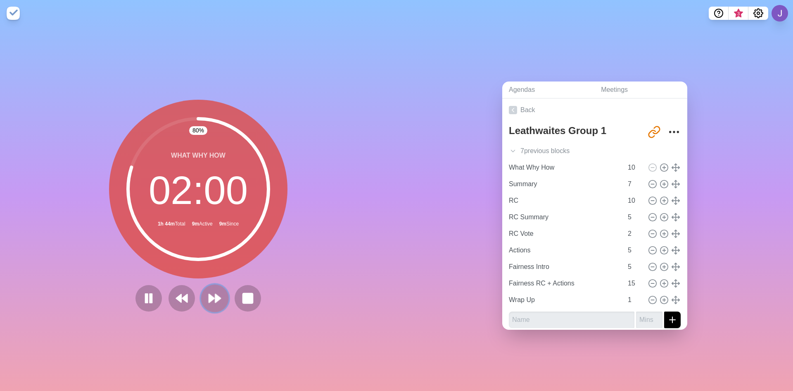
click at [220, 297] on button at bounding box center [215, 298] width 28 height 28
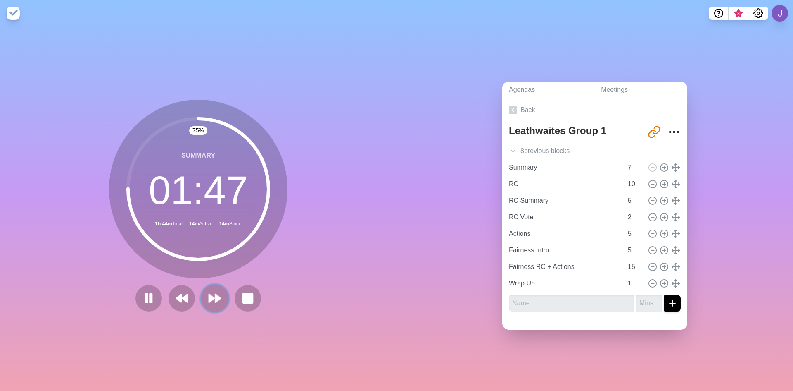
click at [221, 296] on button at bounding box center [215, 298] width 28 height 28
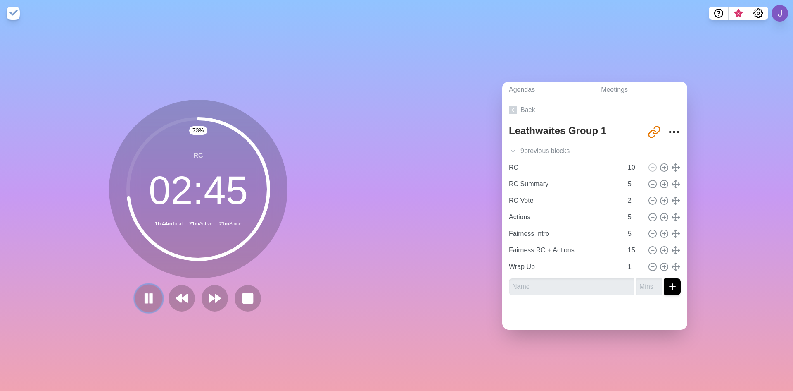
click at [157, 290] on button at bounding box center [149, 298] width 28 height 28
click at [209, 294] on polygon at bounding box center [211, 298] width 5 height 8
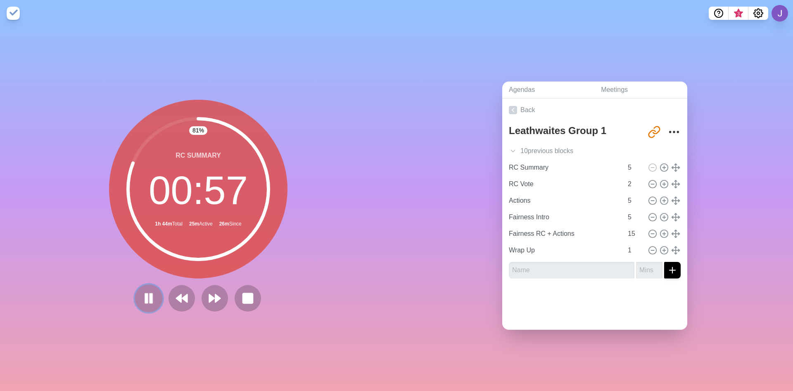
click at [150, 293] on rect at bounding box center [151, 297] width 2 height 9
click at [148, 295] on polygon at bounding box center [149, 298] width 8 height 10
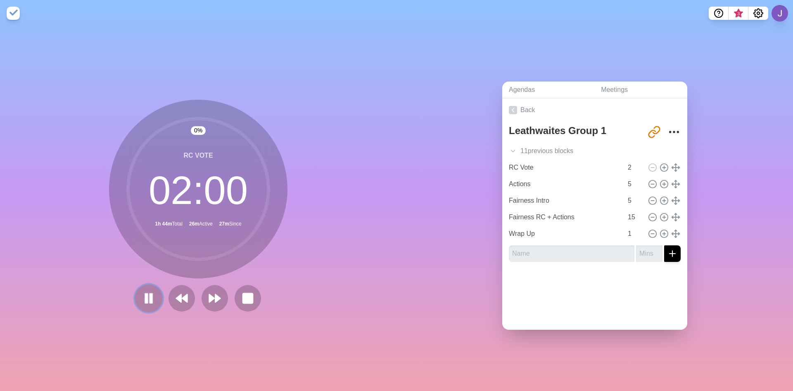
click at [152, 297] on icon at bounding box center [149, 298] width 14 height 14
click at [150, 300] on icon at bounding box center [149, 298] width 14 height 14
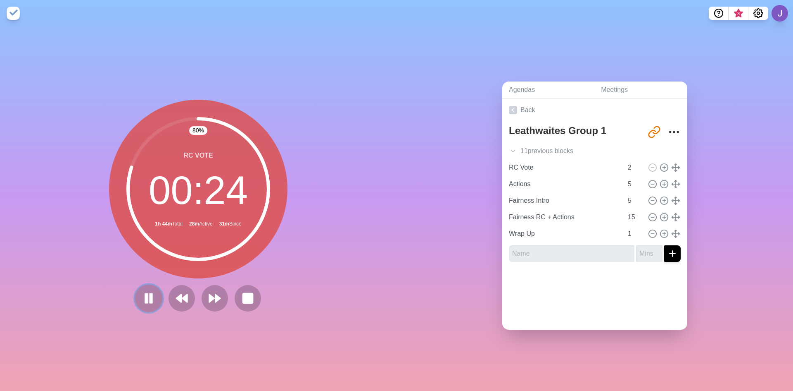
click at [153, 295] on button at bounding box center [149, 298] width 28 height 28
click at [210, 291] on icon at bounding box center [215, 298] width 14 height 14
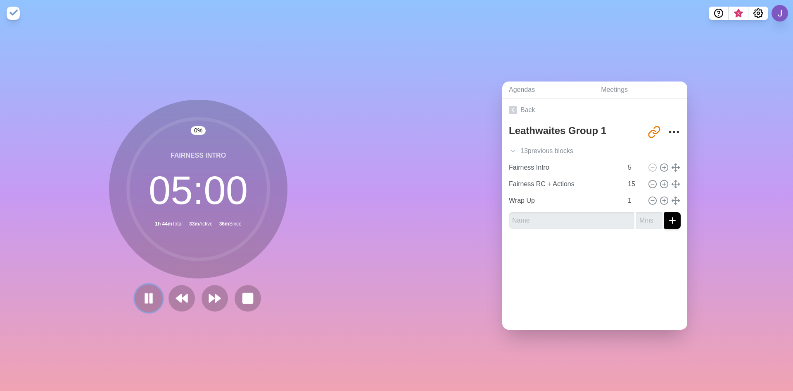
click at [150, 294] on rect at bounding box center [151, 297] width 2 height 9
click at [213, 291] on icon at bounding box center [215, 298] width 14 height 14
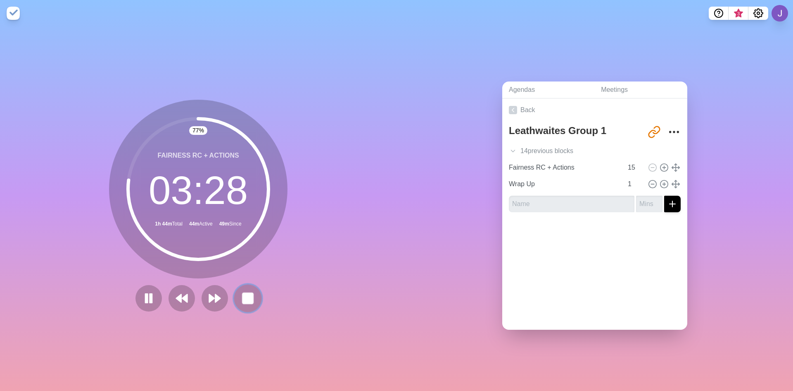
click at [236, 288] on button at bounding box center [248, 298] width 28 height 28
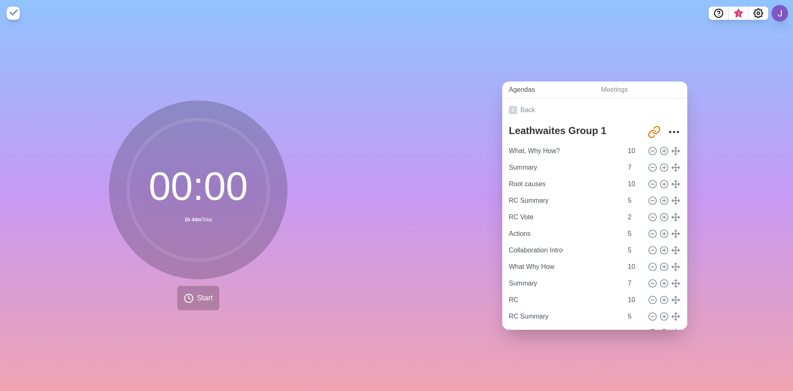
click at [526, 87] on link "Agendas" at bounding box center [548, 89] width 92 height 17
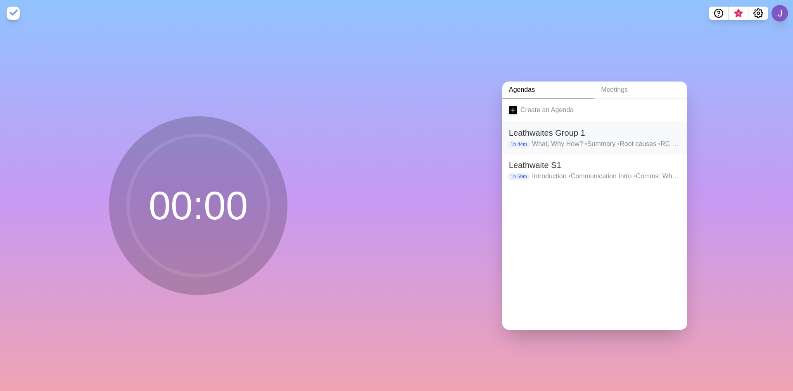
click at [568, 132] on h2 "Leathwaites Group 1" at bounding box center [595, 132] width 172 height 12
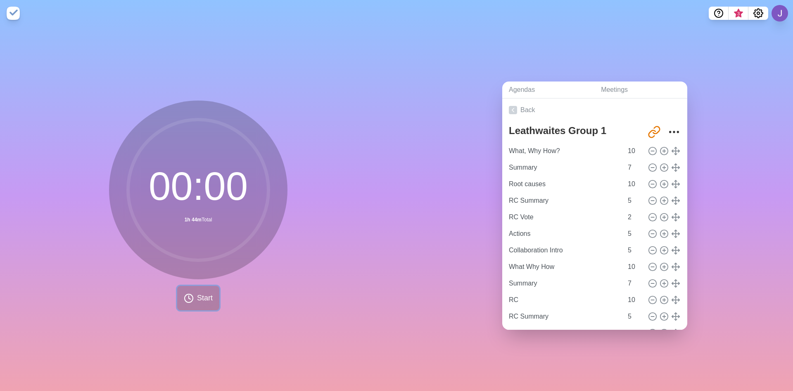
click at [205, 292] on span "Start" at bounding box center [205, 297] width 16 height 11
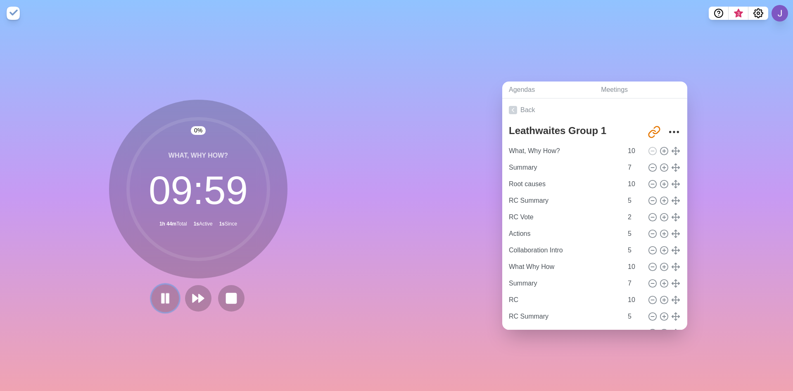
click at [158, 300] on icon at bounding box center [165, 298] width 14 height 14
